Goal: Task Accomplishment & Management: Manage account settings

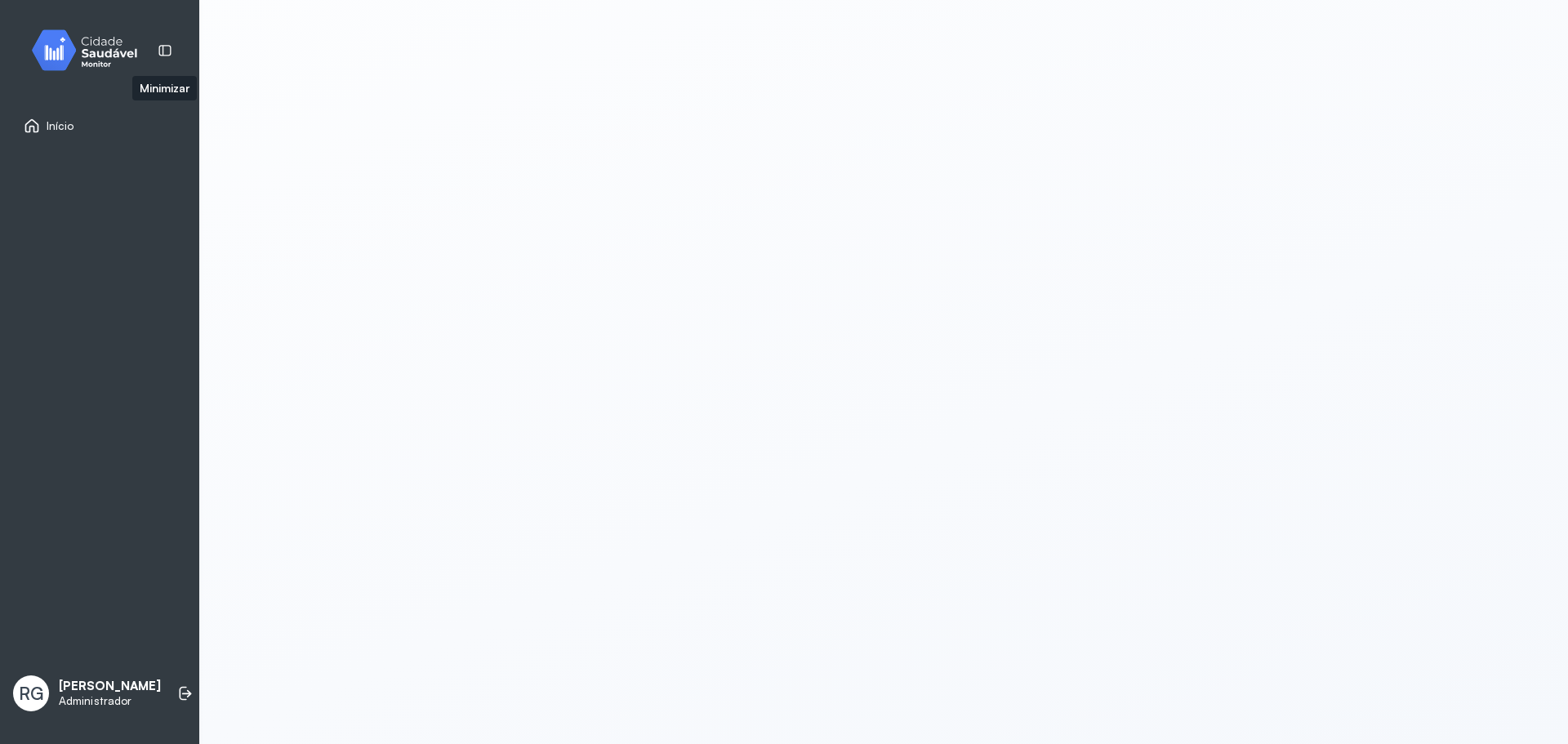
click at [118, 49] on img at bounding box center [91, 50] width 147 height 49
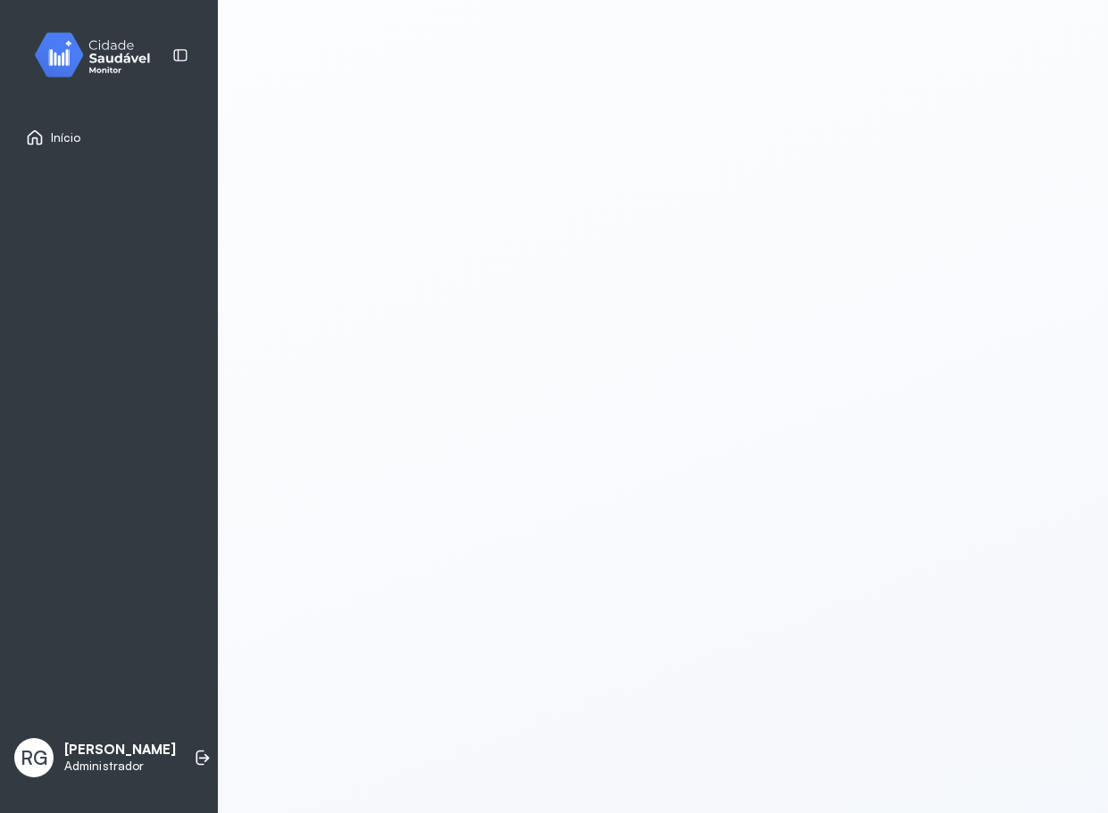
click at [107, 54] on img at bounding box center [99, 55] width 161 height 53
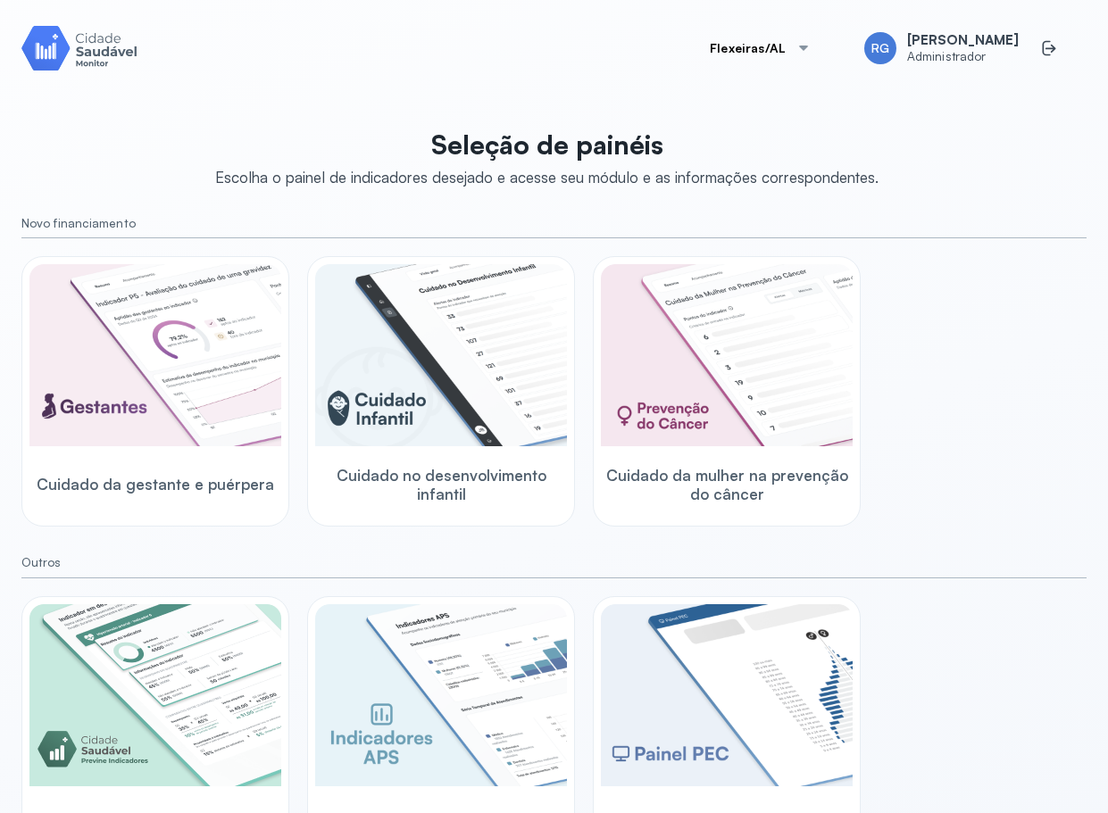
click at [756, 51] on button "Flexeiras/AL" at bounding box center [760, 48] width 144 height 36
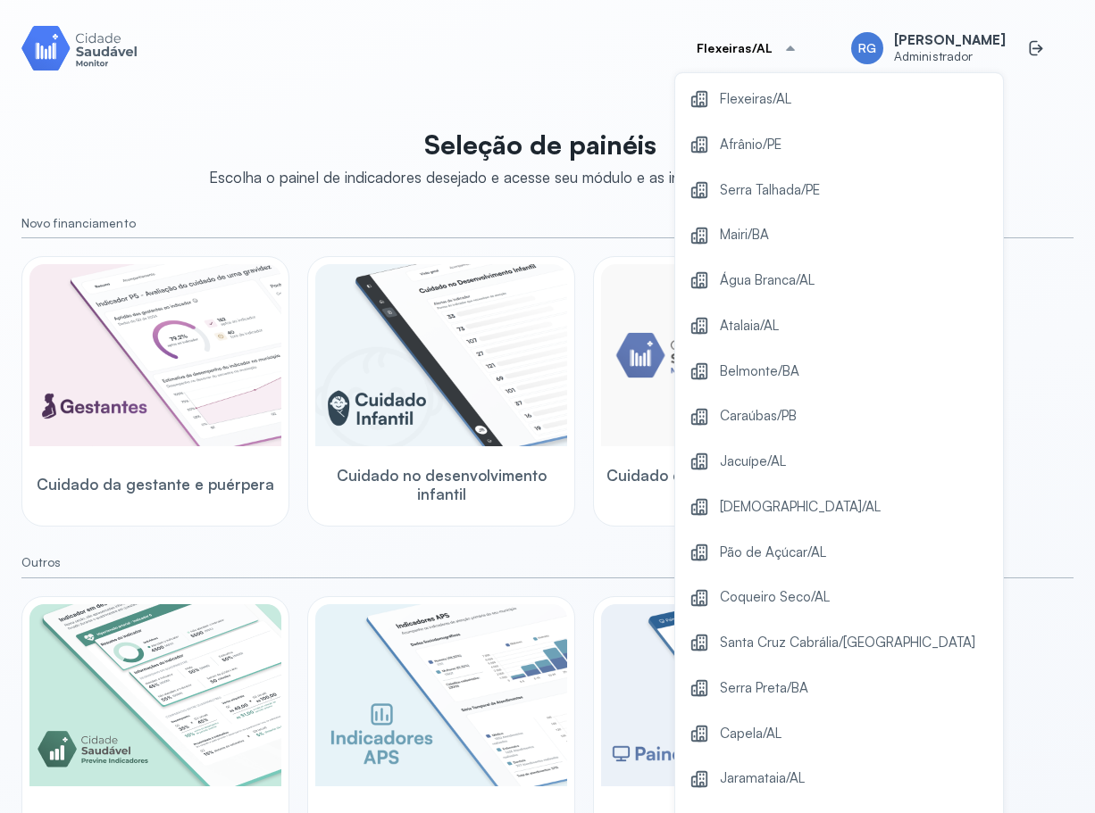
click at [971, 562] on small "Outros" at bounding box center [547, 562] width 1052 height 15
click at [1027, 56] on icon at bounding box center [1036, 48] width 18 height 18
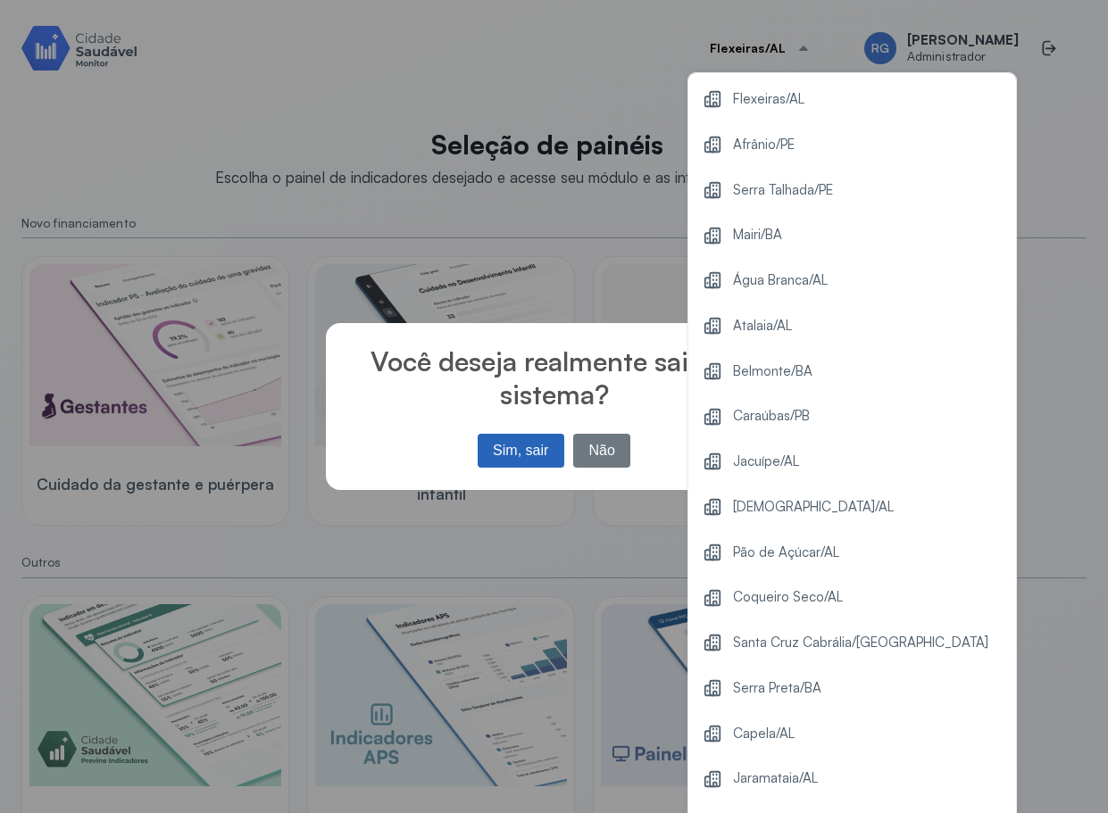
click at [496, 451] on button "Sim, sair" at bounding box center [521, 451] width 87 height 34
